Goal: Information Seeking & Learning: Learn about a topic

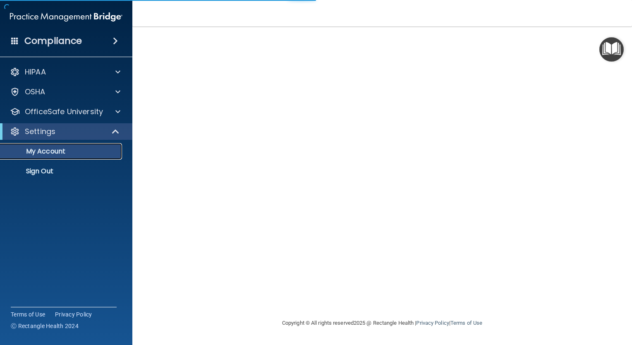
click at [52, 149] on p "My Account" at bounding box center [61, 151] width 113 height 8
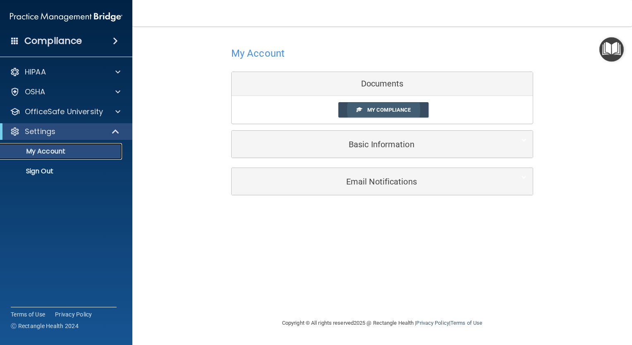
click at [405, 112] on span "My Compliance" at bounding box center [388, 110] width 43 height 6
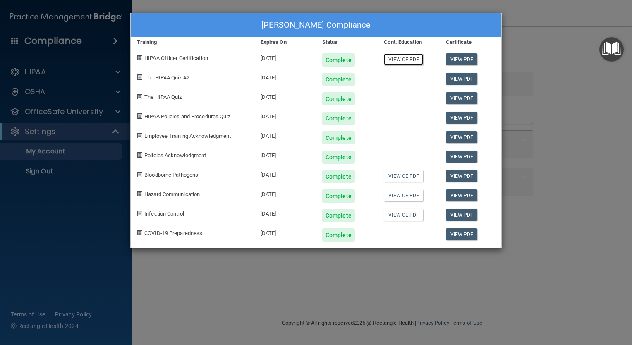
click at [404, 59] on link "View CE PDF" at bounding box center [403, 59] width 39 height 12
click at [405, 178] on link "View CE PDF" at bounding box center [403, 176] width 39 height 12
click at [185, 196] on span "Hazard Communication" at bounding box center [171, 194] width 55 height 6
click at [141, 192] on span at bounding box center [139, 193] width 5 height 5
click at [176, 197] on div "Hazard Communication" at bounding box center [193, 192] width 124 height 19
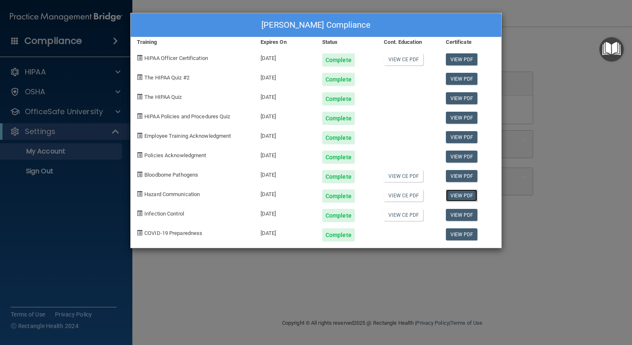
click at [465, 195] on link "View PDF" at bounding box center [462, 195] width 32 height 12
click at [540, 93] on div "[PERSON_NAME] Compliance Training Expires On Status Cont. Education Certificate…" at bounding box center [316, 172] width 632 height 345
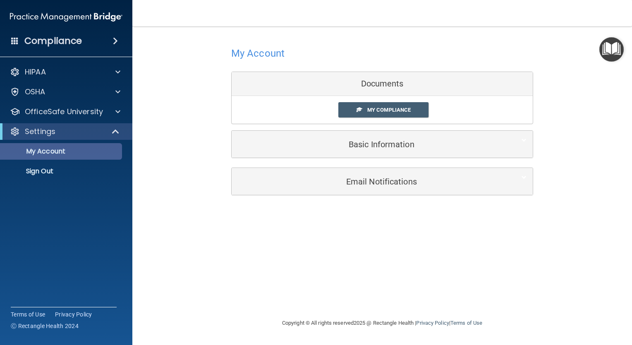
click at [105, 150] on p "My Account" at bounding box center [61, 151] width 113 height 8
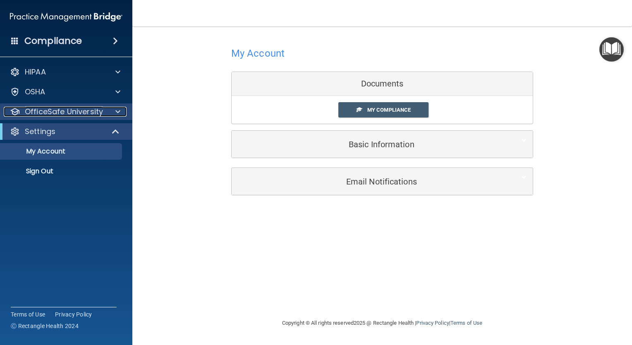
click at [119, 113] on span at bounding box center [117, 112] width 5 height 10
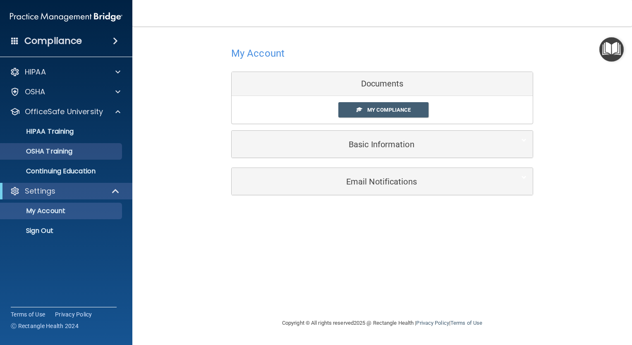
click at [69, 154] on p "OSHA Training" at bounding box center [38, 151] width 67 height 8
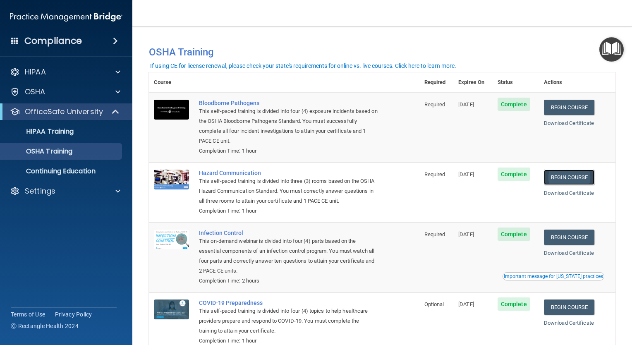
click at [567, 179] on link "Begin Course" at bounding box center [569, 177] width 50 height 15
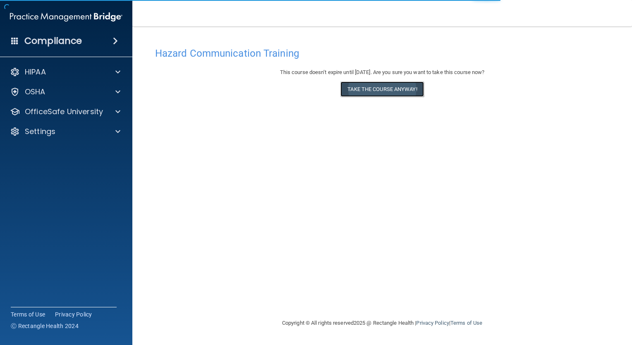
click at [397, 87] on button "Take the course anyway!" at bounding box center [381, 88] width 83 height 15
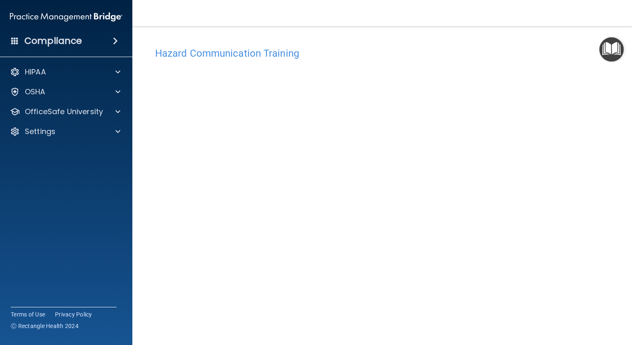
click at [591, 129] on div "Hazard Communication Training This course doesn’t expire until 12/19/2025. Are …" at bounding box center [382, 195] width 466 height 305
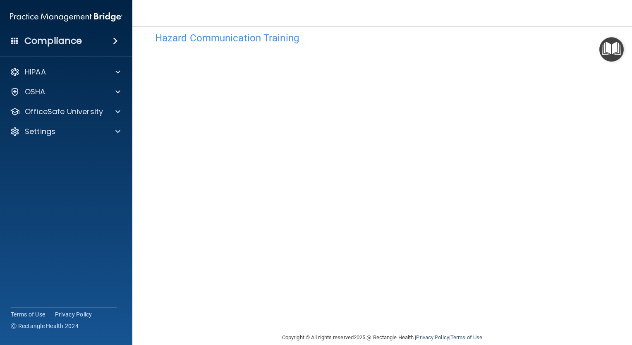
scroll to position [28, 0]
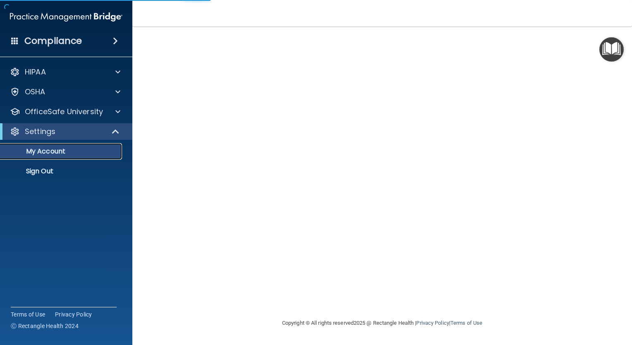
click at [81, 151] on p "My Account" at bounding box center [61, 151] width 113 height 8
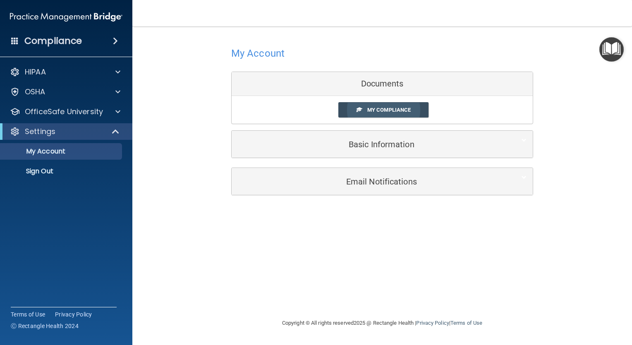
click at [407, 110] on span "My Compliance" at bounding box center [388, 110] width 43 height 6
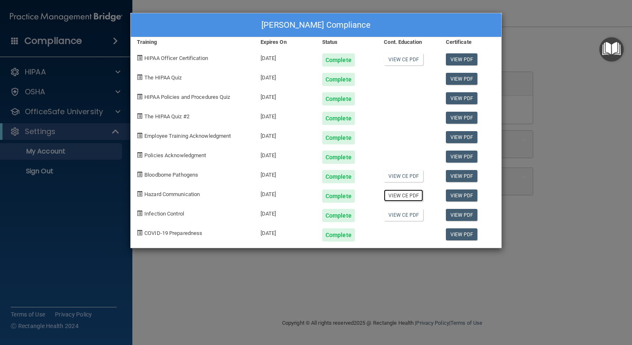
click at [414, 197] on link "View CE PDF" at bounding box center [403, 195] width 39 height 12
click at [256, 267] on div "Kathleen Donato's Compliance Training Expires On Status Cont. Education Certifi…" at bounding box center [316, 172] width 632 height 345
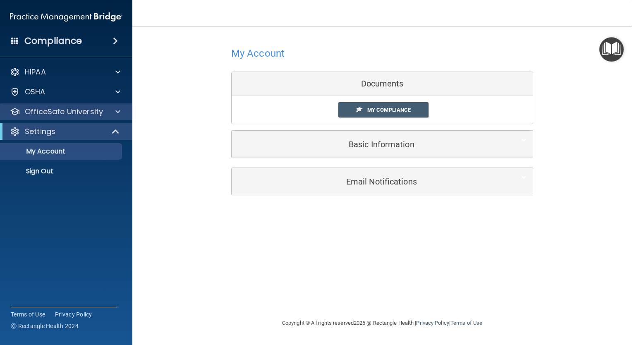
click at [108, 114] on div at bounding box center [116, 112] width 21 height 10
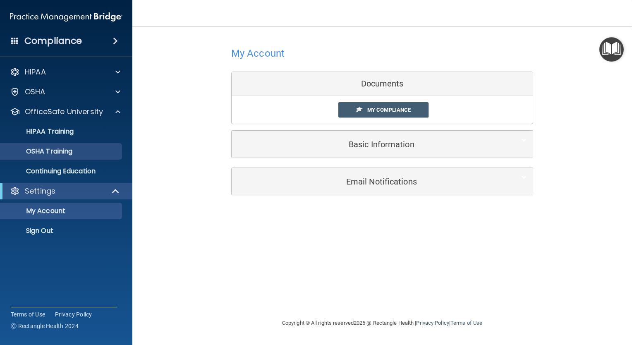
click at [65, 154] on p "OSHA Training" at bounding box center [38, 151] width 67 height 8
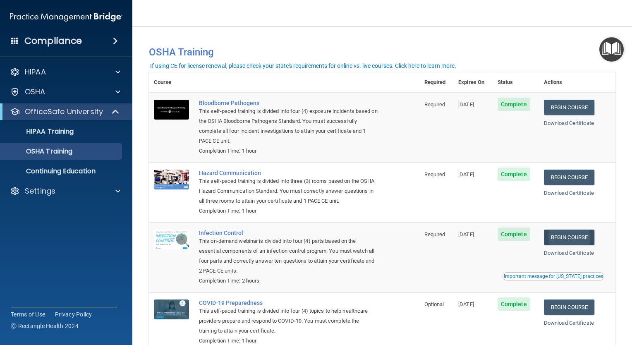
click at [565, 239] on link "Begin Course" at bounding box center [569, 237] width 50 height 15
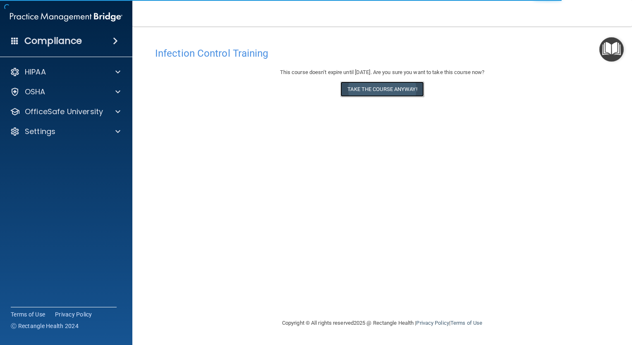
click at [387, 89] on button "Take the course anyway!" at bounding box center [381, 88] width 83 height 15
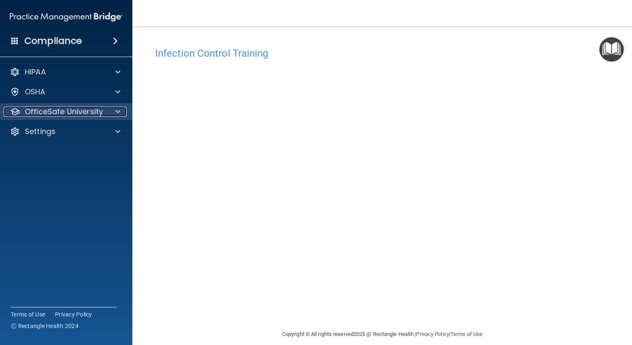
click at [76, 112] on p "OfficeSafe University" at bounding box center [64, 112] width 78 height 10
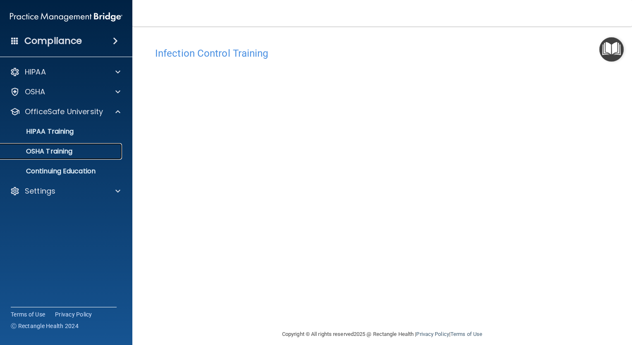
click at [62, 153] on p "OSHA Training" at bounding box center [38, 151] width 67 height 8
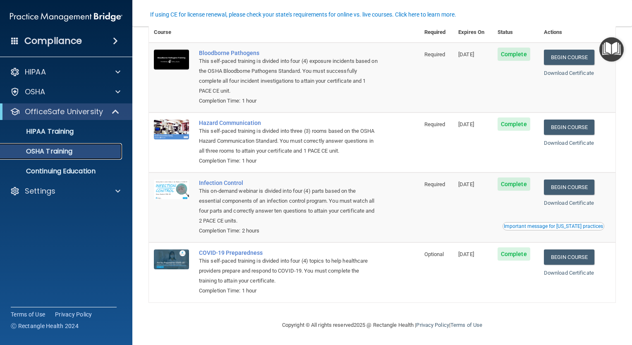
scroll to position [51, 0]
click at [572, 257] on link "Begin Course" at bounding box center [569, 256] width 50 height 15
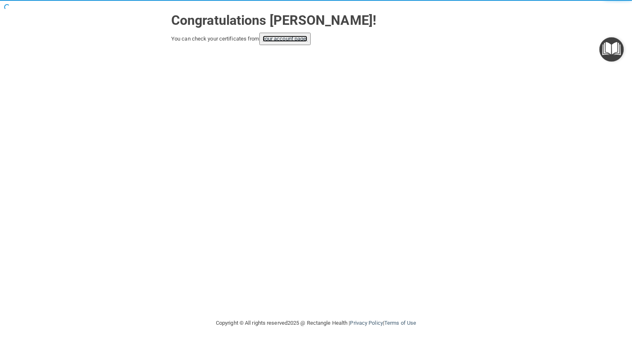
click at [288, 41] on link "your account page!" at bounding box center [285, 39] width 45 height 6
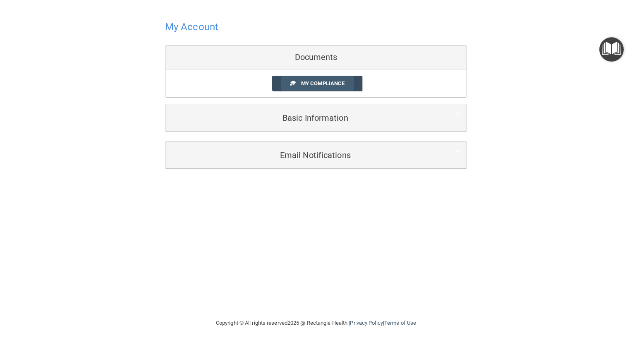
click at [329, 81] on span "My Compliance" at bounding box center [322, 83] width 43 height 6
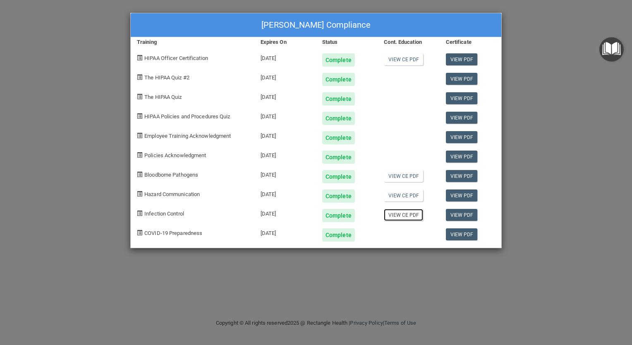
click at [404, 217] on link "View CE PDF" at bounding box center [403, 215] width 39 height 12
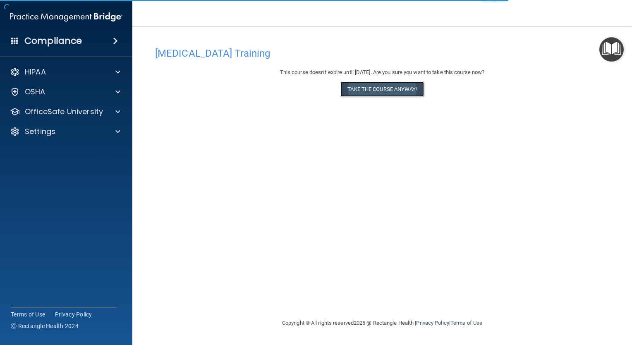
click at [394, 89] on button "Take the course anyway!" at bounding box center [381, 88] width 83 height 15
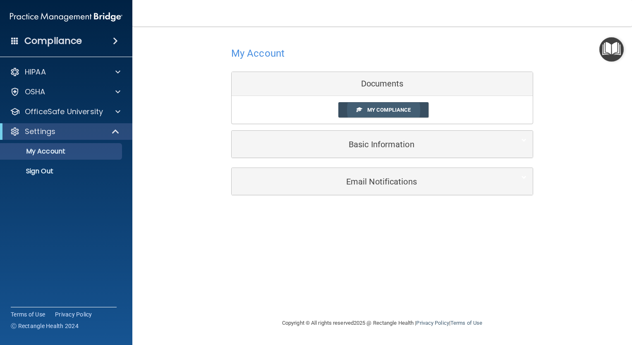
click at [397, 111] on span "My Compliance" at bounding box center [388, 110] width 43 height 6
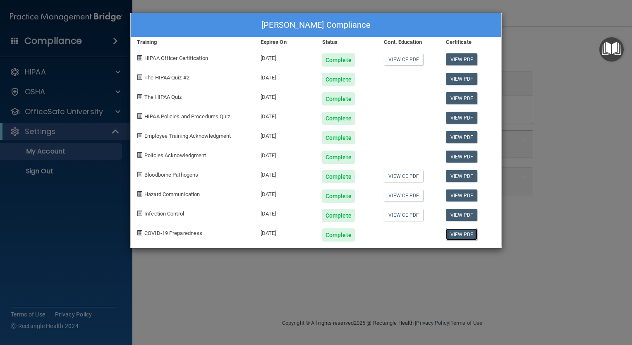
click at [464, 234] on link "View PDF" at bounding box center [462, 234] width 32 height 12
click at [338, 235] on div "Complete" at bounding box center [338, 234] width 33 height 13
click at [340, 240] on div "Complete" at bounding box center [338, 234] width 33 height 13
click at [193, 234] on span "COVID-19 Preparedness" at bounding box center [173, 233] width 58 height 6
click at [574, 160] on div "Kathleen Donato's Compliance Training Expires On Status Cont. Education Certifi…" at bounding box center [316, 172] width 632 height 345
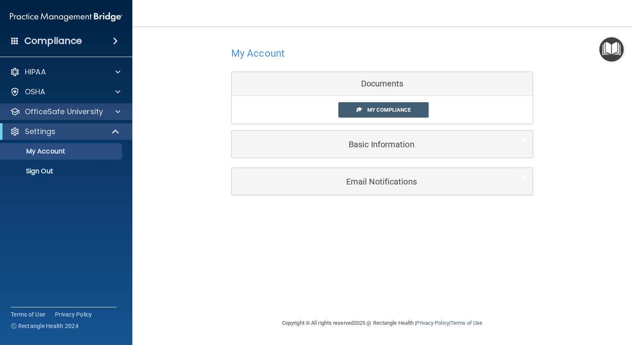
click at [106, 111] on div at bounding box center [116, 112] width 21 height 10
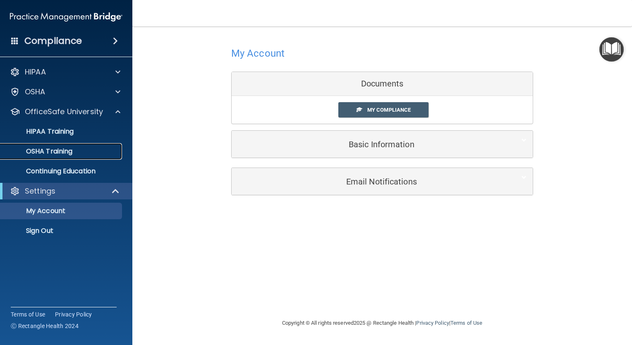
click at [62, 154] on p "OSHA Training" at bounding box center [38, 151] width 67 height 8
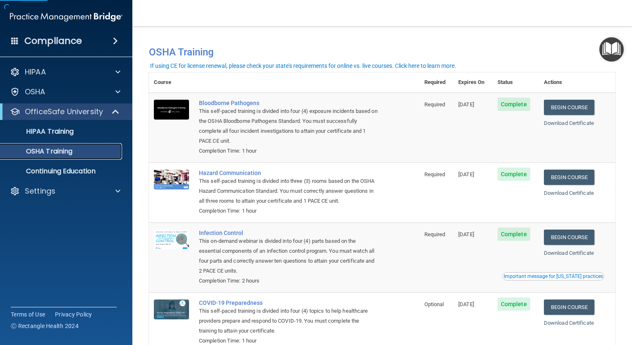
scroll to position [51, 0]
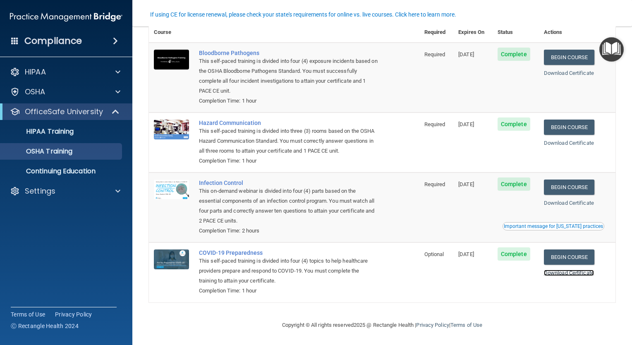
click at [572, 273] on link "Download Certificate" at bounding box center [569, 273] width 50 height 6
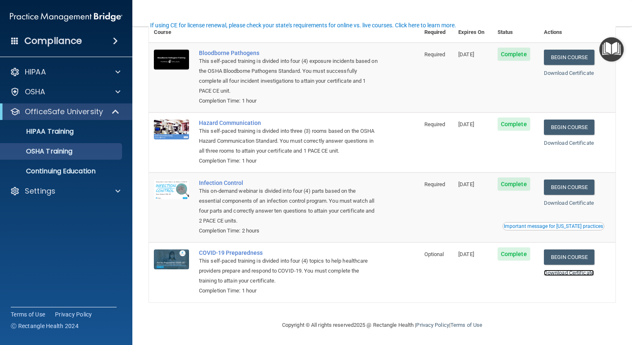
scroll to position [0, 0]
